Goal: Task Accomplishment & Management: Manage account settings

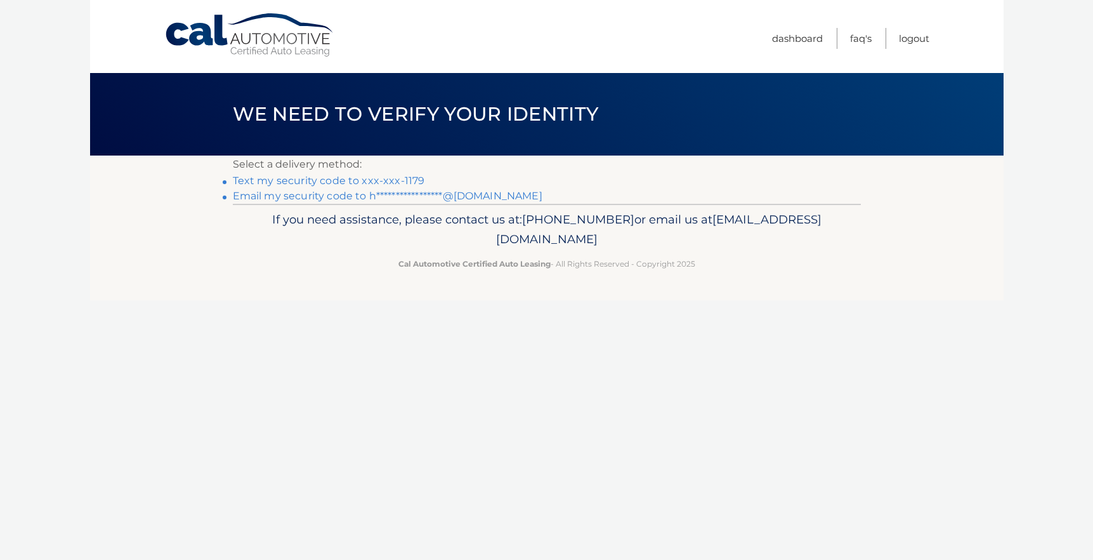
click at [411, 180] on link "Text my security code to xxx-xxx-1179" at bounding box center [329, 180] width 192 height 12
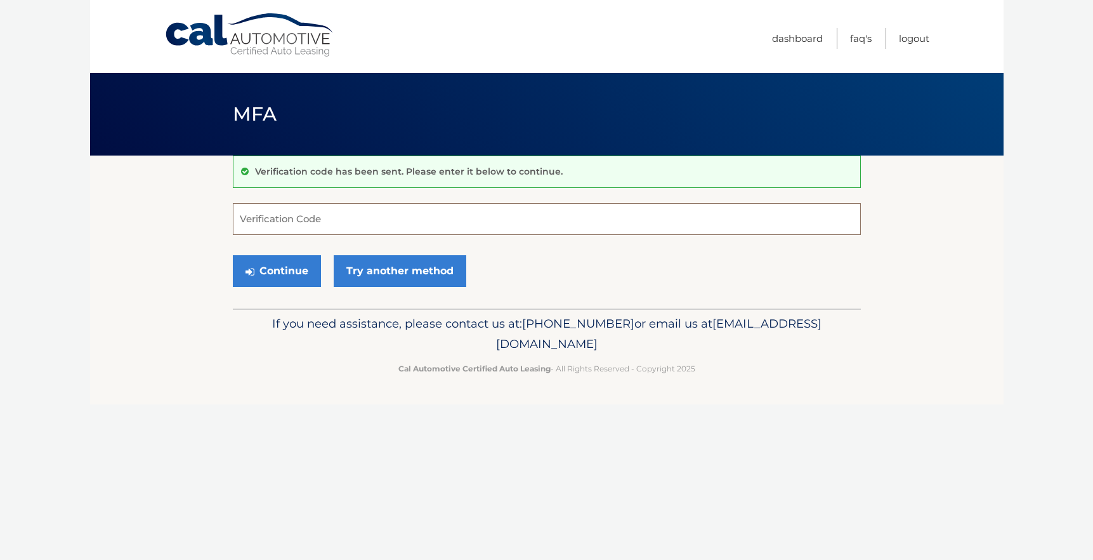
click at [367, 220] on input "Verification Code" at bounding box center [547, 219] width 628 height 32
type input "158878"
click at [289, 266] on button "Continue" at bounding box center [277, 271] width 88 height 32
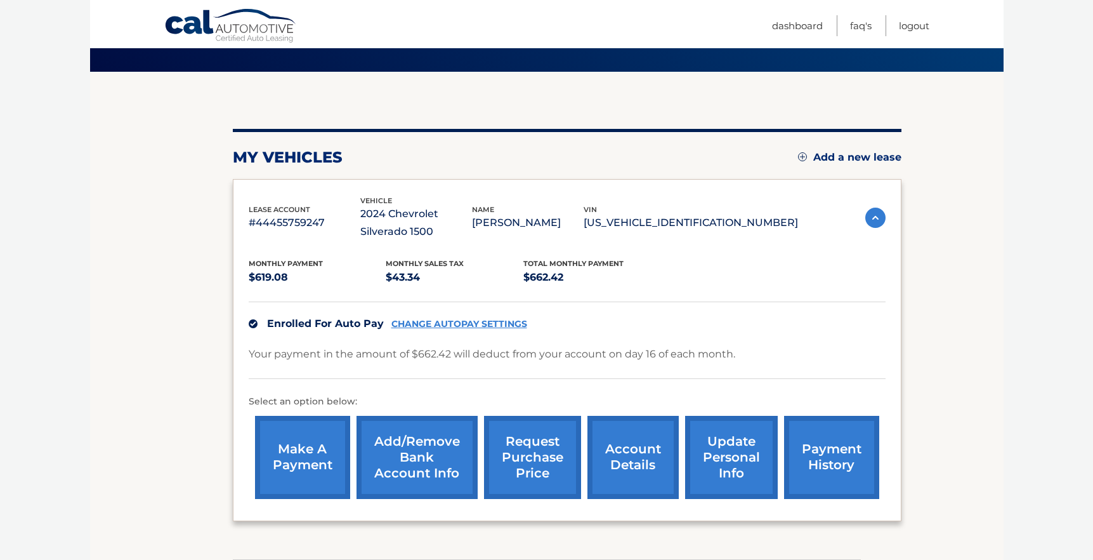
scroll to position [95, 0]
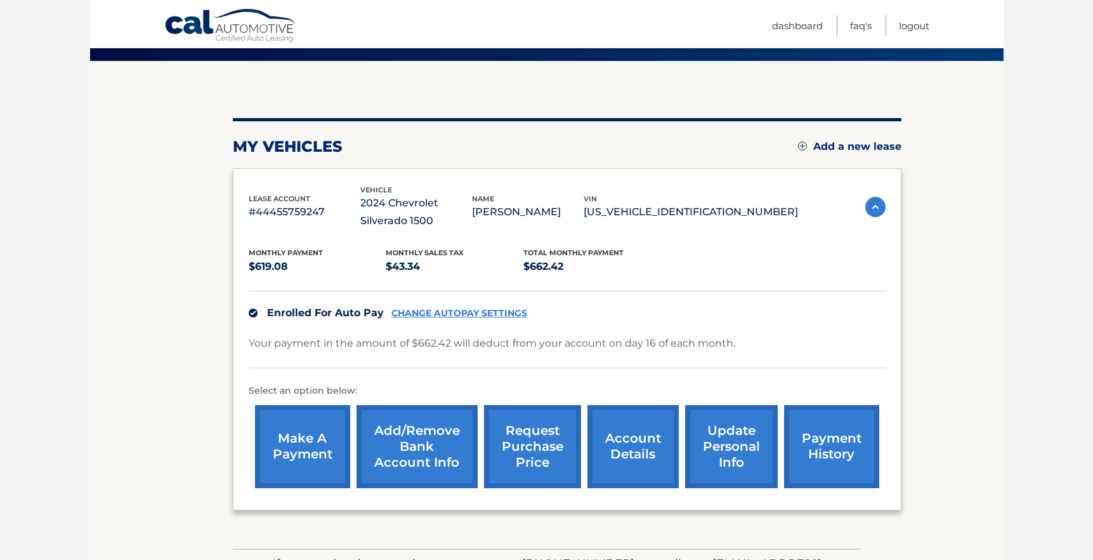
click at [659, 437] on link "account details" at bounding box center [633, 446] width 91 height 83
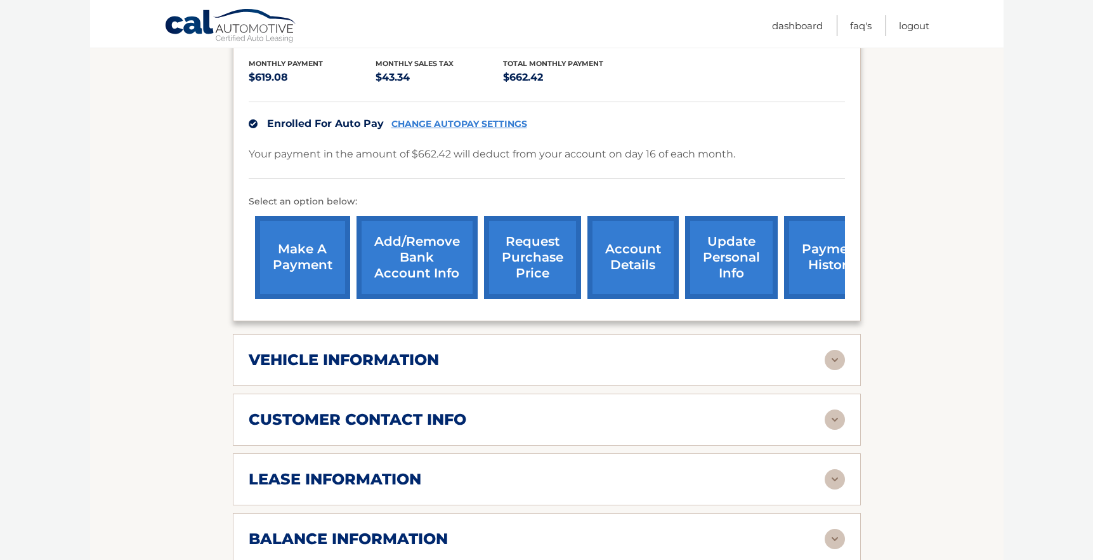
scroll to position [309, 0]
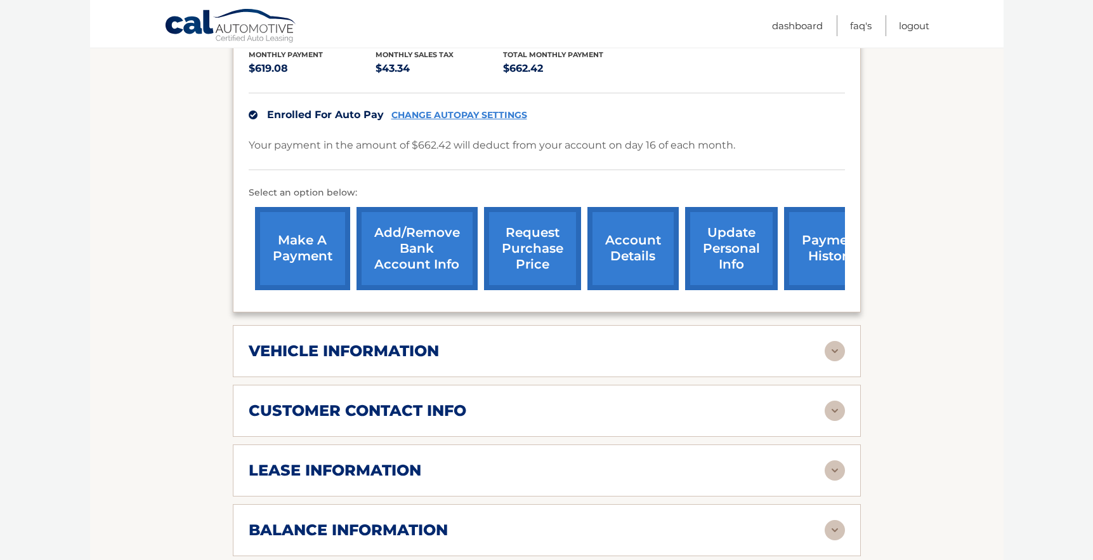
click at [845, 465] on div "lease information Contract Start Date Sep 16, 2024 Term 39 Maturity Date Dec 16…" at bounding box center [547, 470] width 628 height 52
click at [830, 465] on img at bounding box center [835, 470] width 20 height 20
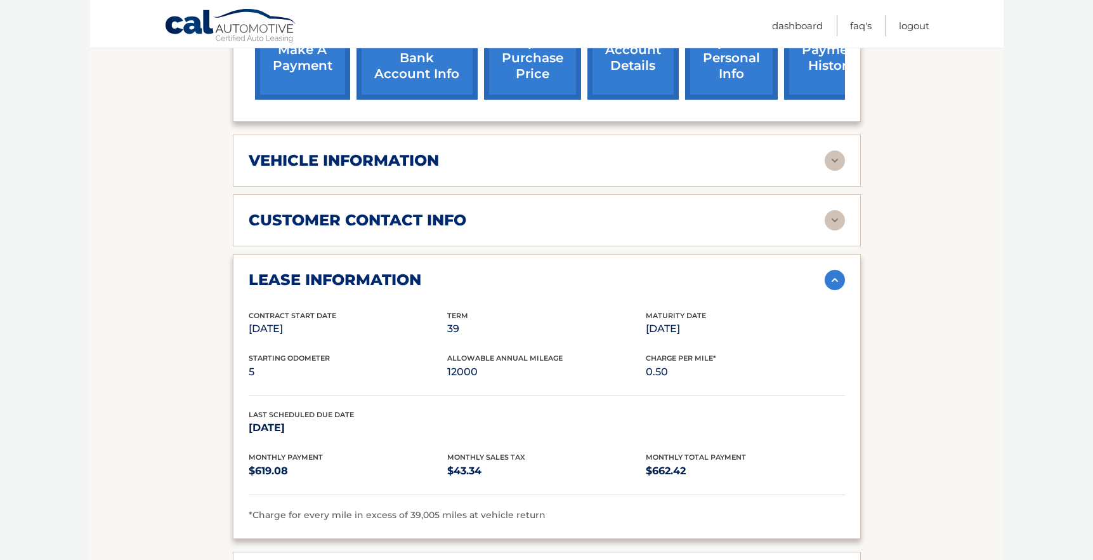
scroll to position [505, 0]
